Goal: Task Accomplishment & Management: Complete application form

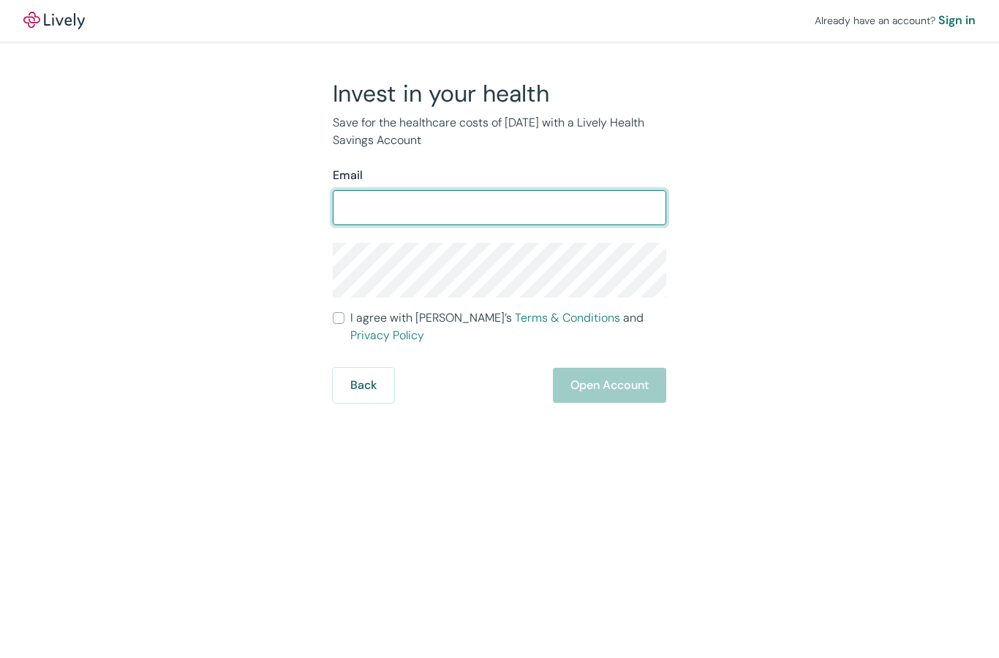
type input "[EMAIL_ADDRESS][DOMAIN_NAME]"
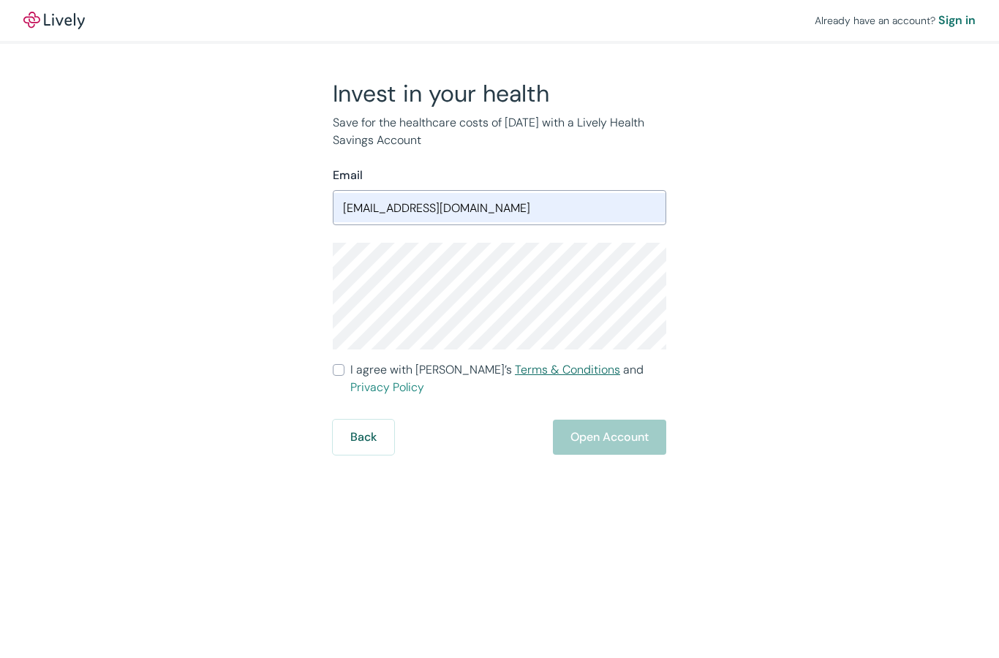
click at [515, 363] on link "Terms & Conditions" at bounding box center [567, 369] width 105 height 15
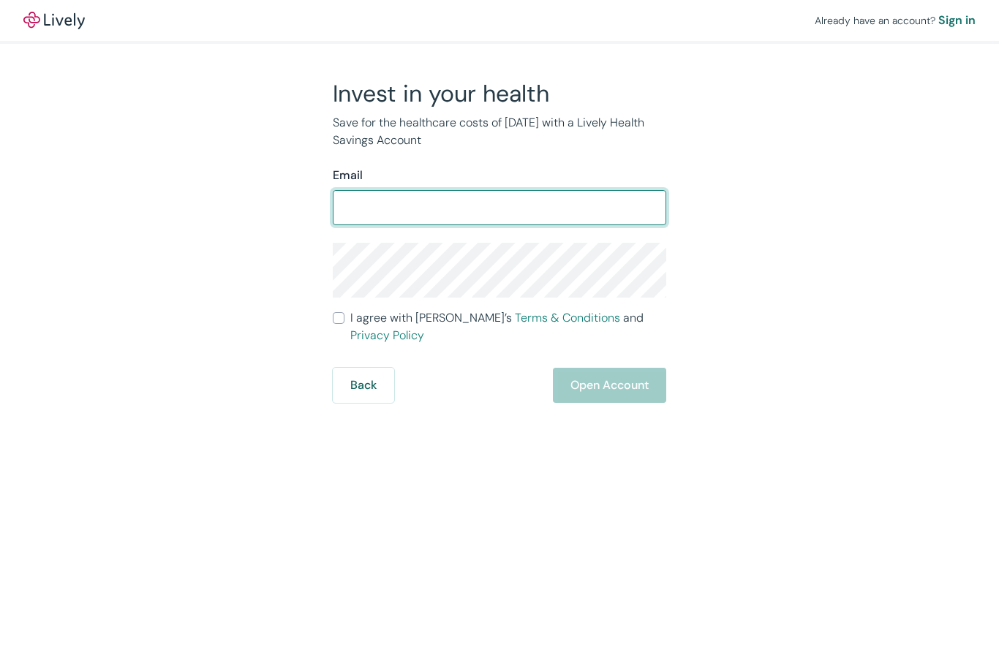
type input "[EMAIL_ADDRESS][DOMAIN_NAME]"
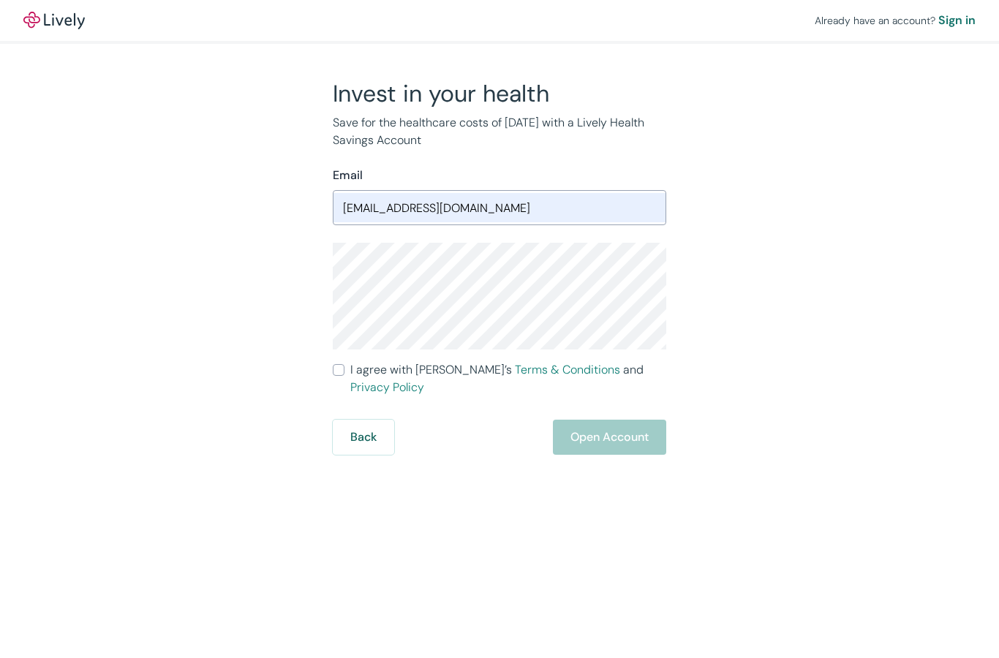
click at [344, 366] on input "I agree with Lively’s Terms & Conditions and Privacy Policy" at bounding box center [339, 370] width 12 height 12
checkbox input "true"
click at [601, 420] on button "Open Account" at bounding box center [609, 437] width 113 height 35
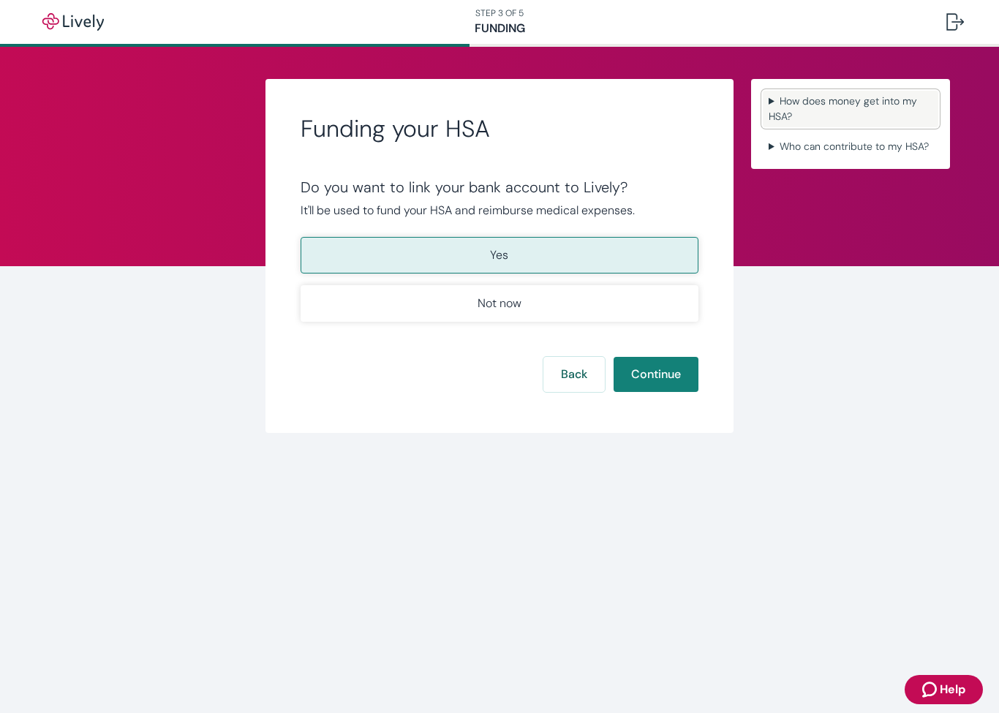
click at [796, 113] on summary "How does money get into my HSA?" at bounding box center [851, 109] width 176 height 37
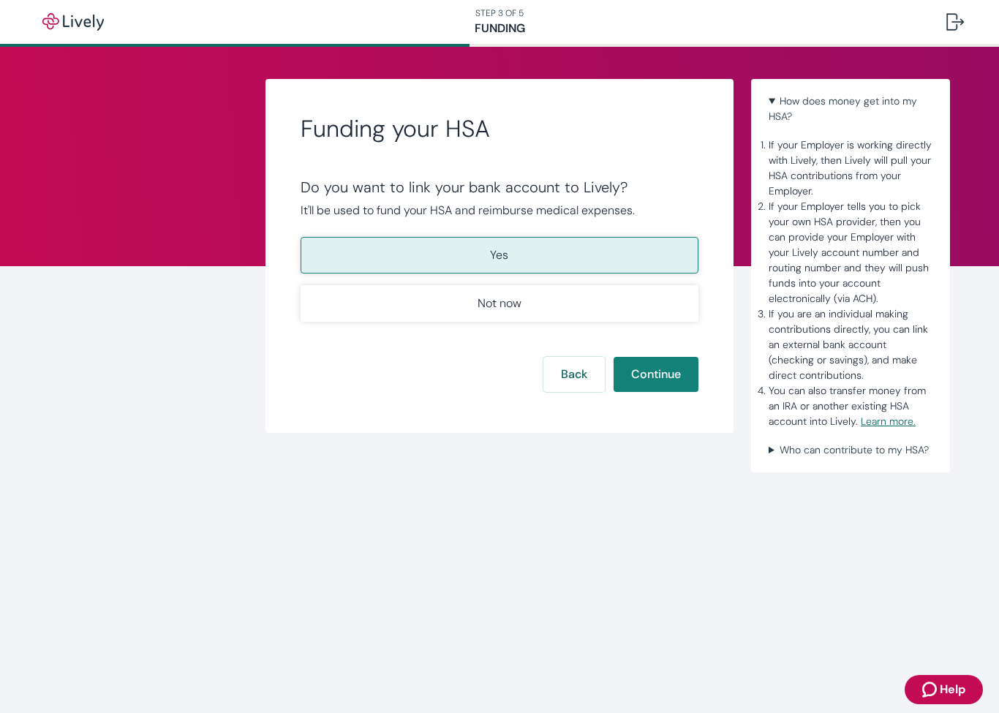
click at [881, 420] on link "Learn more." at bounding box center [888, 421] width 55 height 13
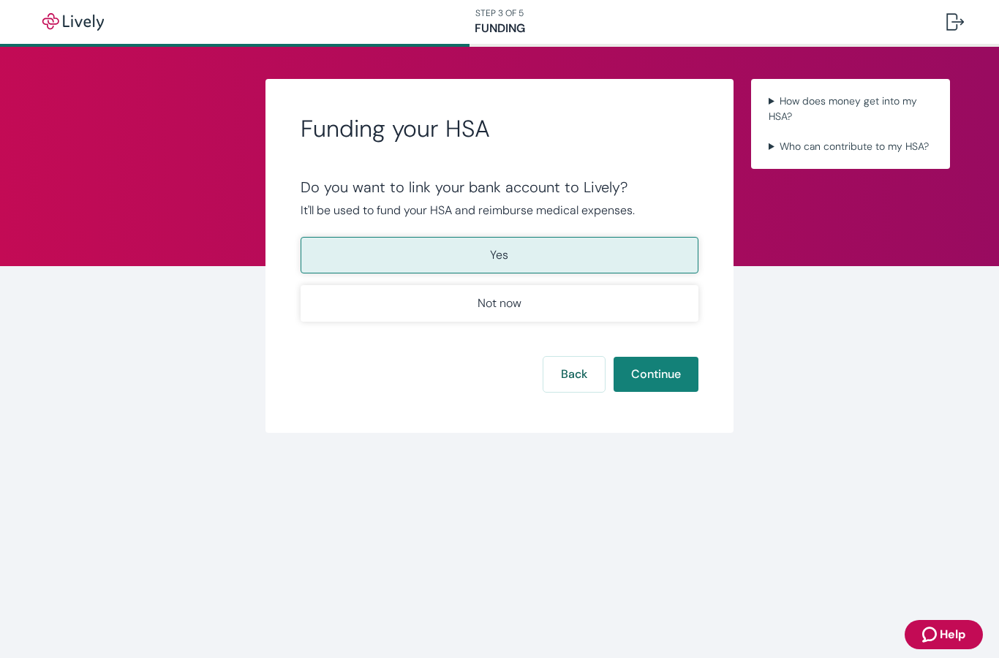
click at [499, 249] on p "Yes" at bounding box center [499, 255] width 18 height 18
click at [502, 246] on p "Yes" at bounding box center [499, 255] width 18 height 18
click at [657, 371] on button "Continue" at bounding box center [656, 374] width 85 height 35
